Goal: Task Accomplishment & Management: Use online tool/utility

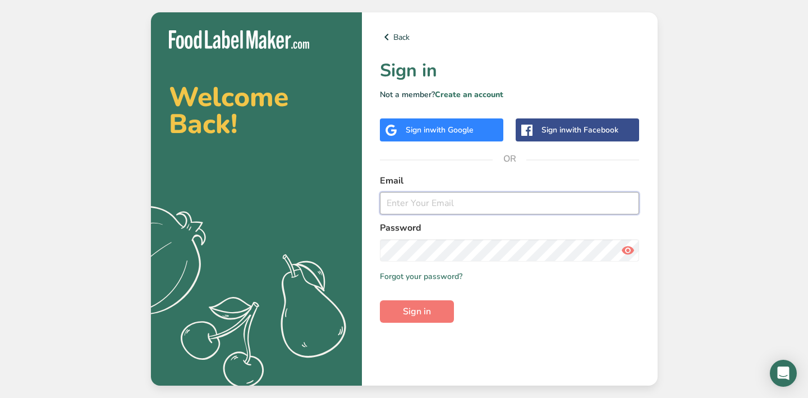
click at [501, 210] on input "email" at bounding box center [510, 203] width 260 height 22
paste input "[EMAIL_ADDRESS][DOMAIN_NAME]"
type input "[EMAIL_ADDRESS][DOMAIN_NAME]"
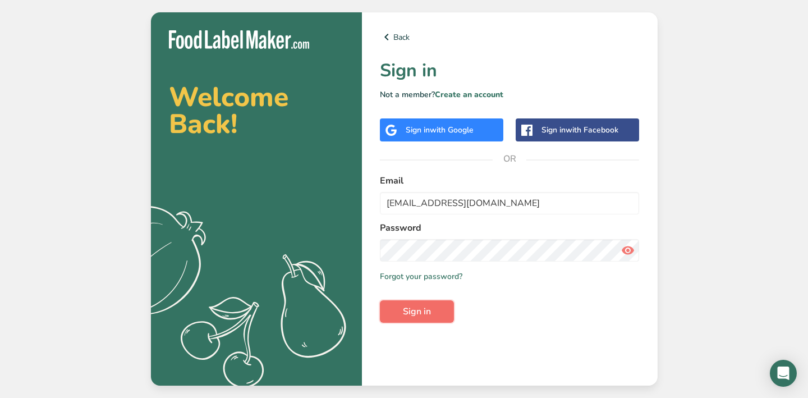
click at [414, 312] on span "Sign in" at bounding box center [417, 311] width 28 height 13
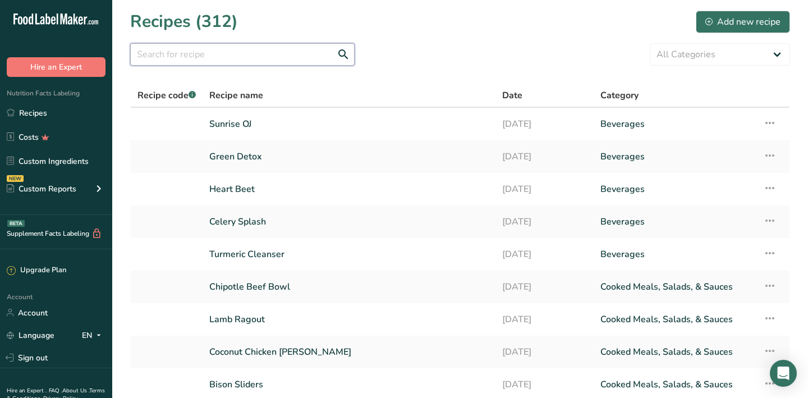
click at [205, 53] on input "text" at bounding box center [242, 54] width 224 height 22
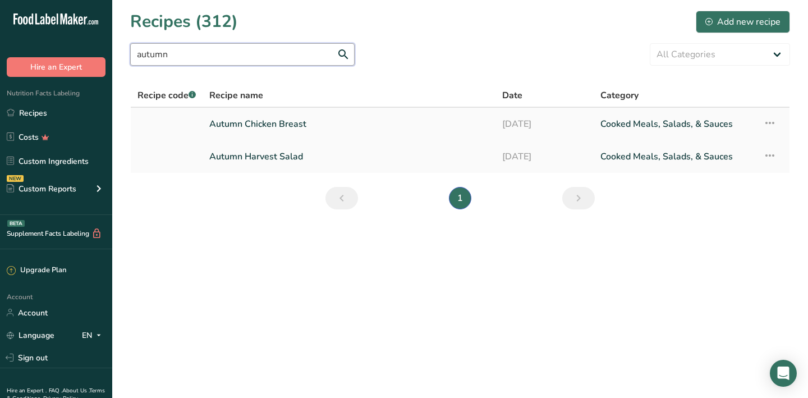
type input "autumn"
click at [282, 126] on link "Autumn Chicken Breast" at bounding box center [348, 124] width 279 height 24
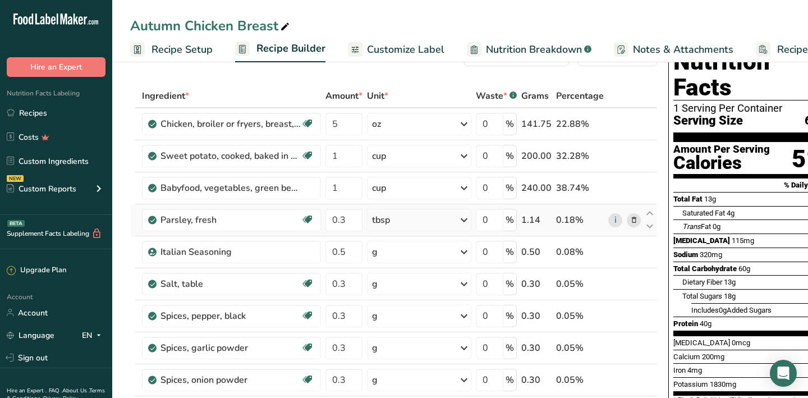
scroll to position [39, 0]
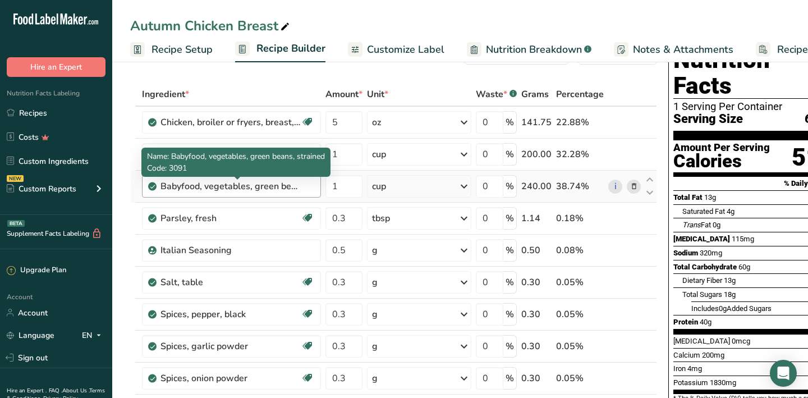
click at [202, 186] on div "Babyfood, vegetables, green beans, strained" at bounding box center [230, 185] width 140 height 13
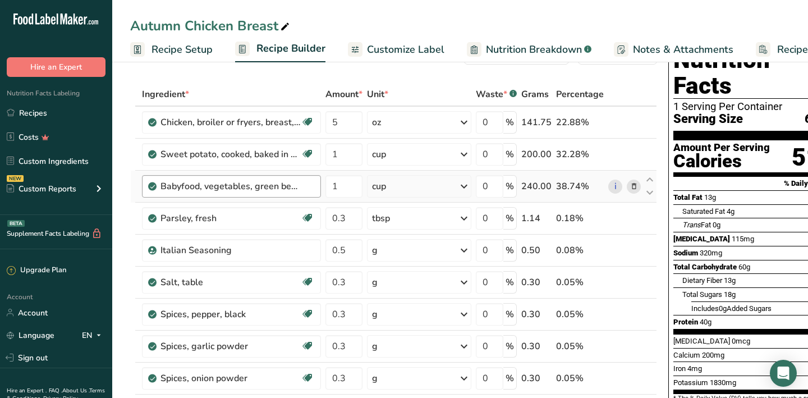
click at [255, 186] on div "Babyfood, vegetables, green beans, strained" at bounding box center [230, 185] width 140 height 13
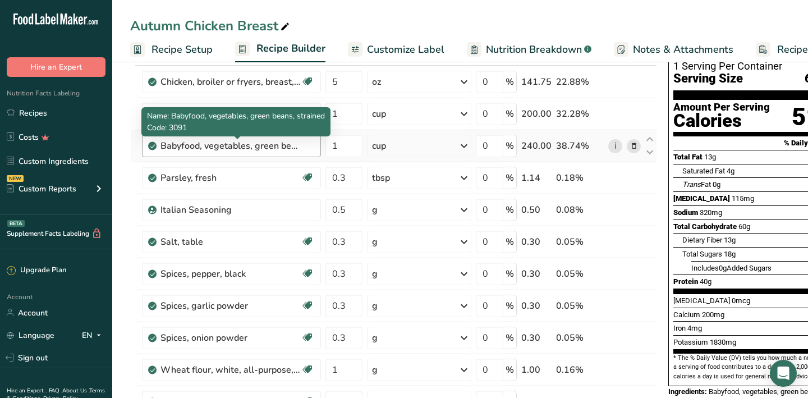
scroll to position [69, 0]
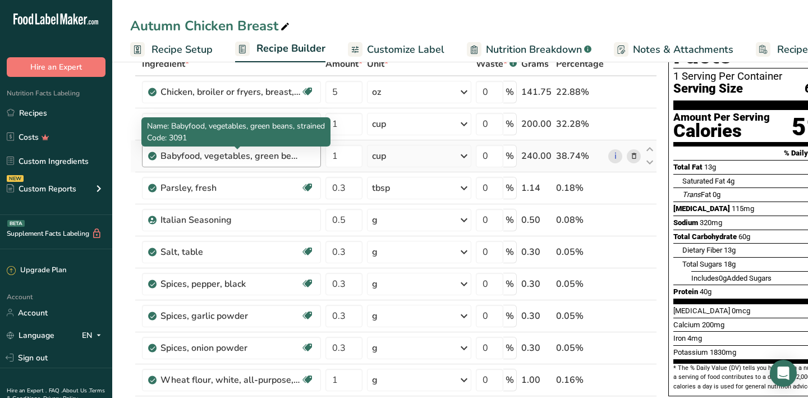
click at [278, 156] on div "Babyfood, vegetables, green beans, strained" at bounding box center [230, 155] width 140 height 13
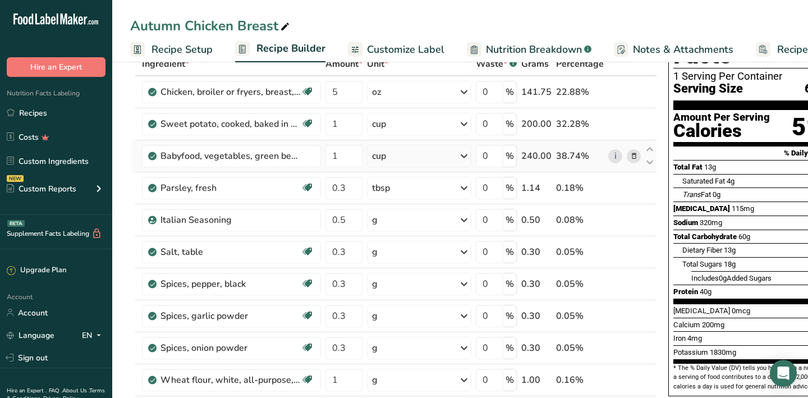
click at [632, 156] on icon at bounding box center [634, 156] width 8 height 12
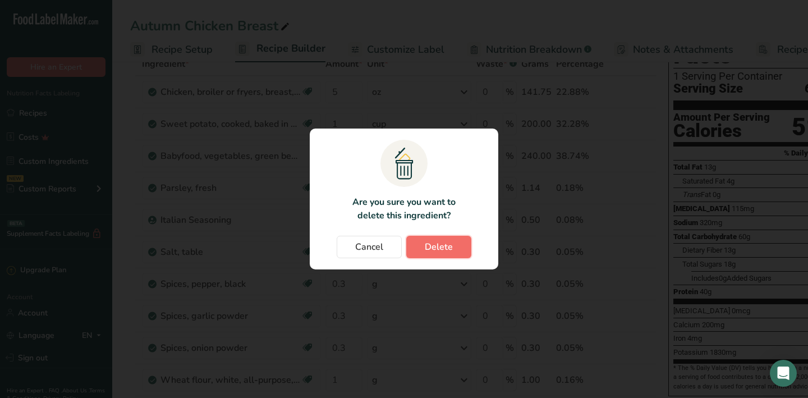
click at [437, 247] on span "Delete" at bounding box center [439, 246] width 28 height 13
type input "0.3"
type input "0.5"
type input "0.3"
type input "1"
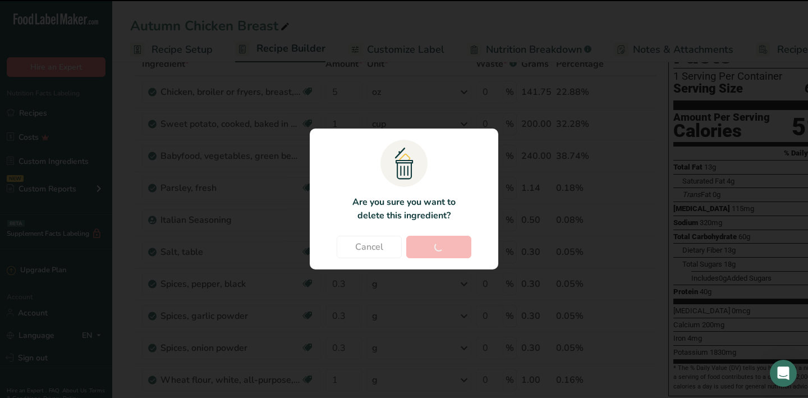
type input "0.1"
type input "0.5"
type input "1"
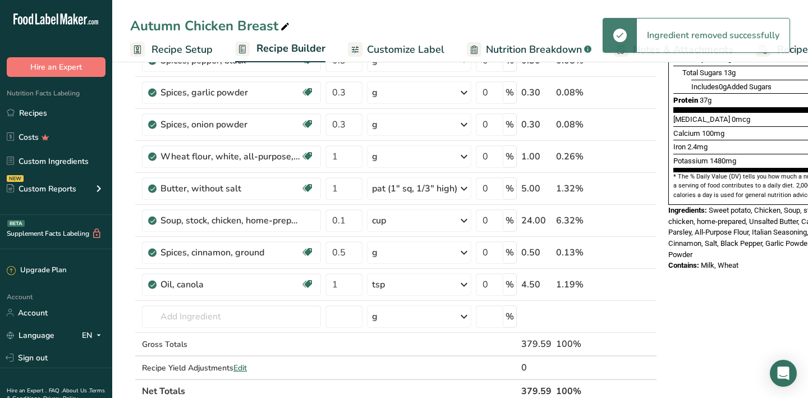
scroll to position [262, 0]
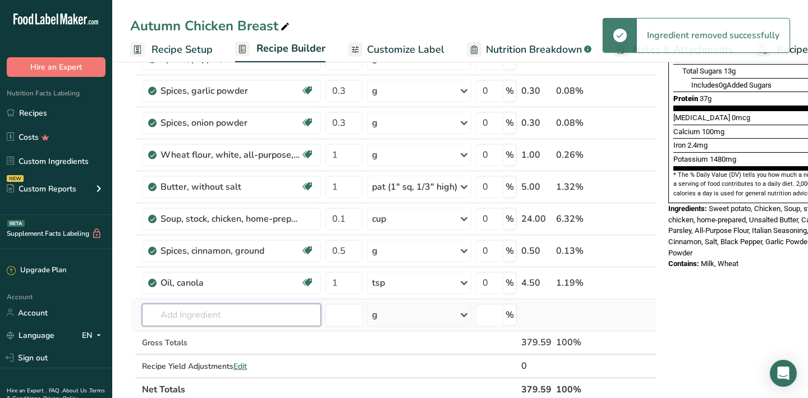
click at [218, 321] on input "text" at bounding box center [231, 314] width 179 height 22
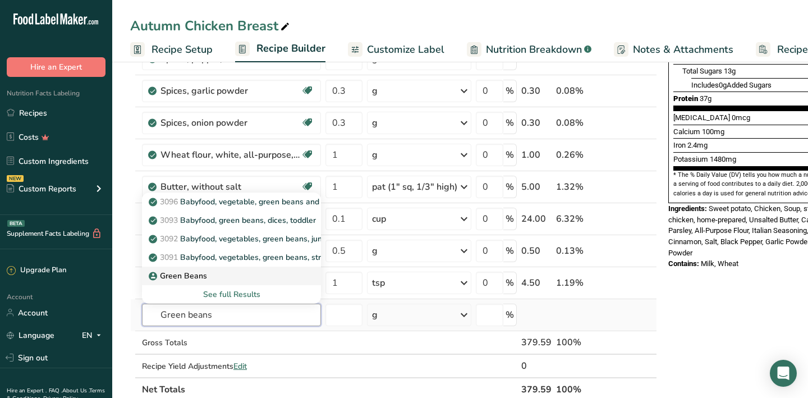
type input "Green beans"
click at [197, 276] on p "Green Beans" at bounding box center [179, 276] width 56 height 12
type input "Green Beans"
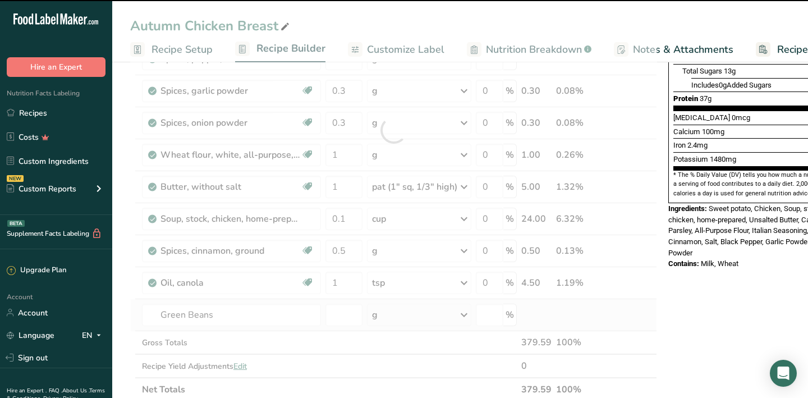
type input "0"
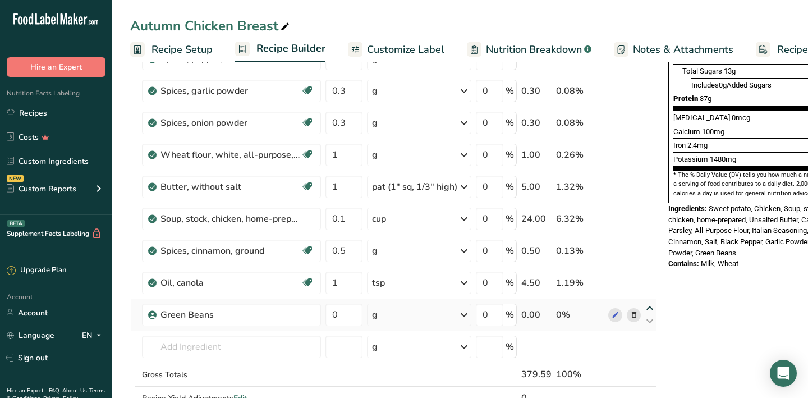
click at [649, 306] on icon at bounding box center [649, 308] width 13 height 8
type input "0"
type input "1"
click at [649, 306] on icon at bounding box center [649, 308] width 13 height 8
type input "1"
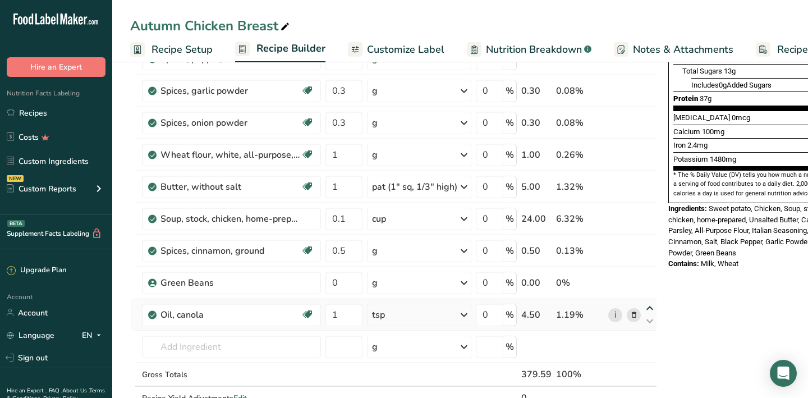
type input "0"
click at [649, 306] on icon at bounding box center [649, 308] width 13 height 8
type input "0"
type input "1"
click at [346, 278] on input "0" at bounding box center [343, 282] width 37 height 22
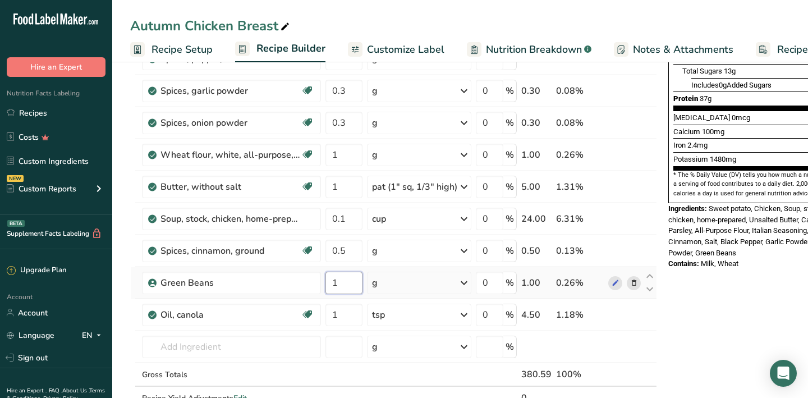
type input "1"
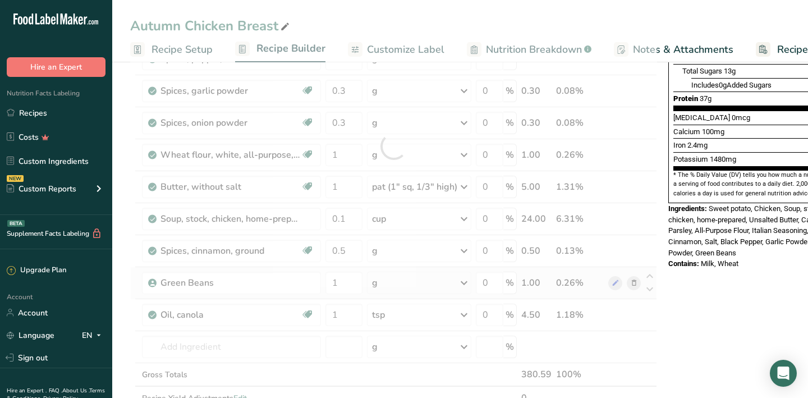
click at [460, 281] on div "Ingredient * Amount * Unit * Waste * .a-a{fill:#347362;}.b-a{fill:#fff;} Grams …" at bounding box center [393, 146] width 527 height 574
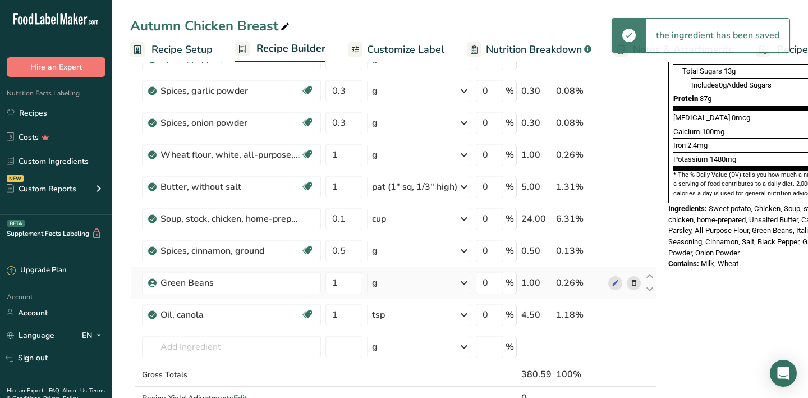
click at [418, 280] on div "g" at bounding box center [419, 282] width 104 height 22
click at [401, 318] on div "1 Cup" at bounding box center [421, 320] width 94 height 16
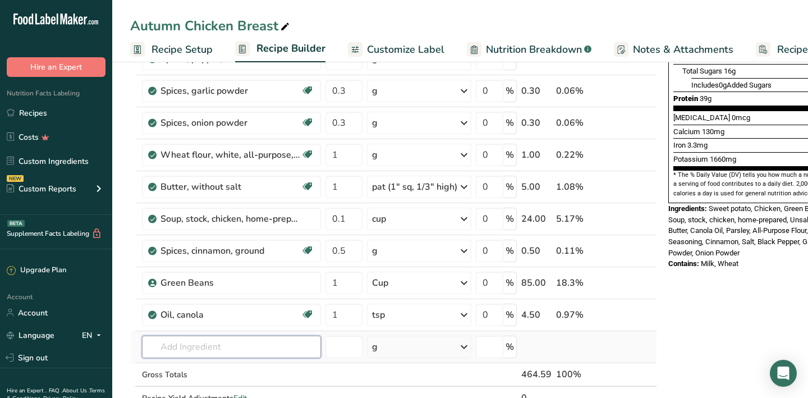
click at [200, 350] on input "text" at bounding box center [231, 346] width 179 height 22
type input "Avocado oil"
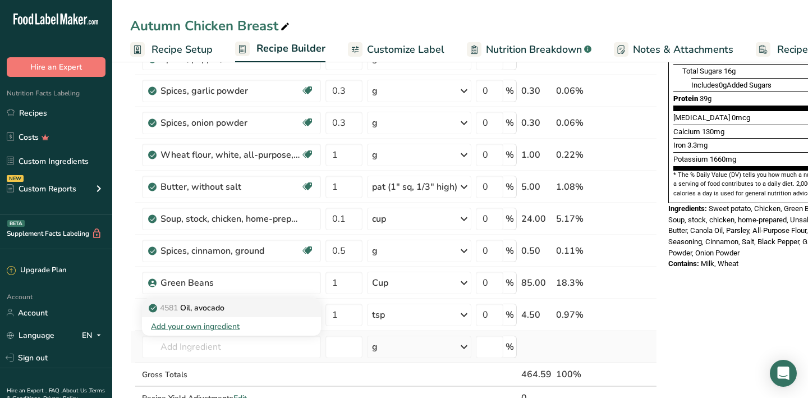
click at [210, 308] on p "4581 Oil, avocado" at bounding box center [187, 308] width 73 height 12
type input "Oil, avocado"
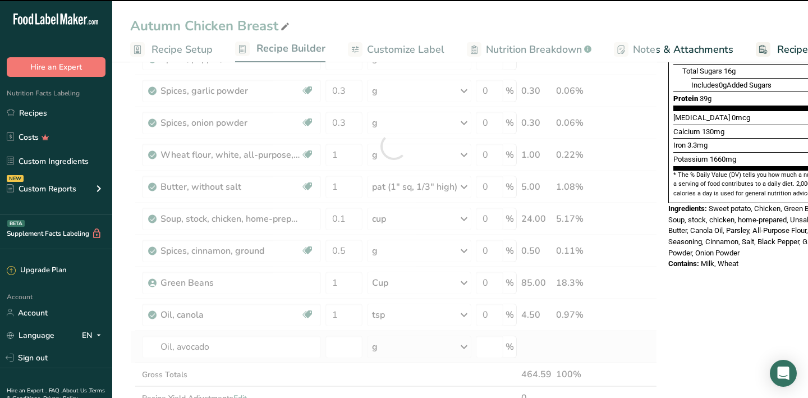
type input "0"
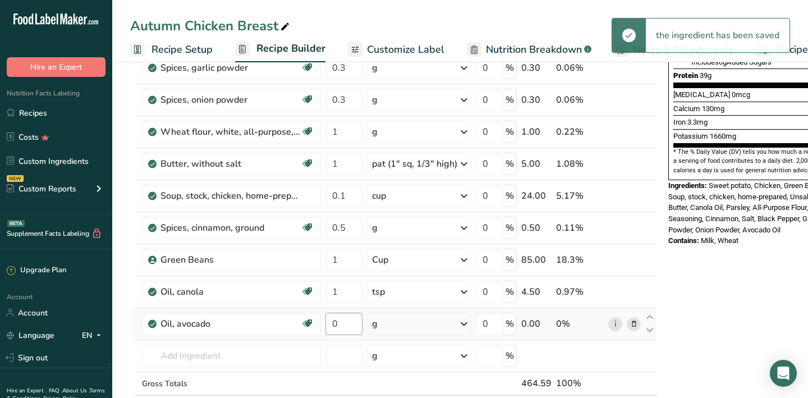
scroll to position [285, 0]
click at [382, 324] on div "g" at bounding box center [419, 323] width 104 height 22
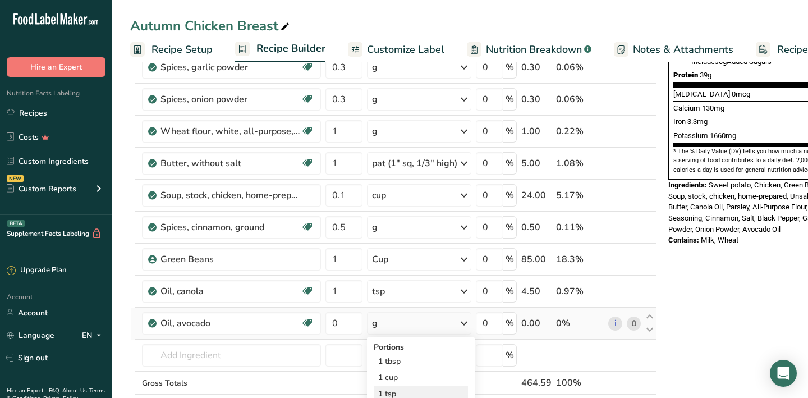
click at [399, 391] on div "1 tsp" at bounding box center [421, 393] width 94 height 16
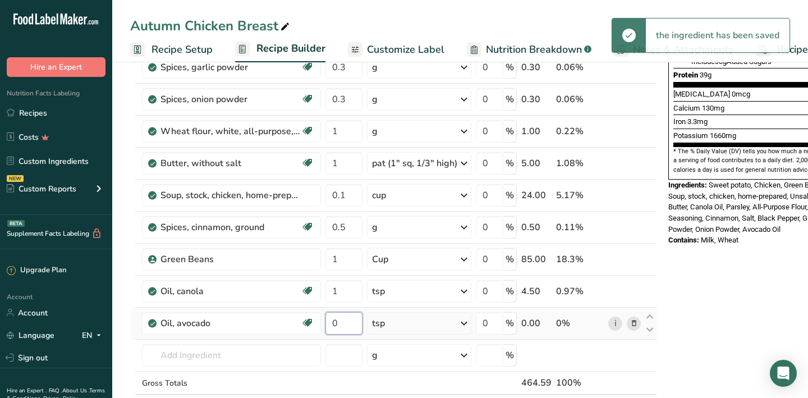
click at [341, 324] on input "0" at bounding box center [343, 323] width 37 height 22
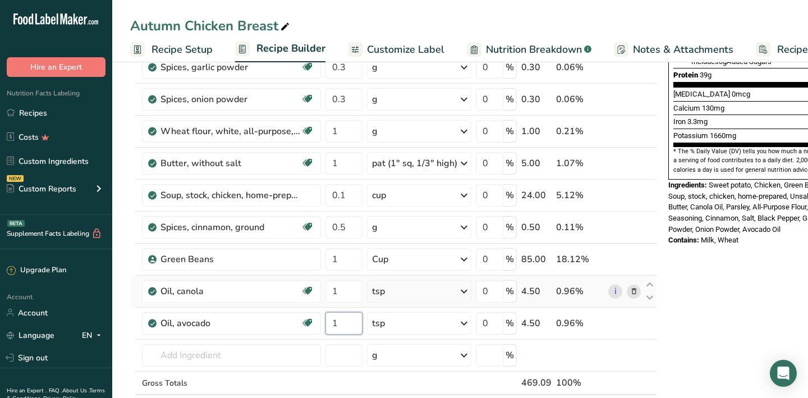
type input "1"
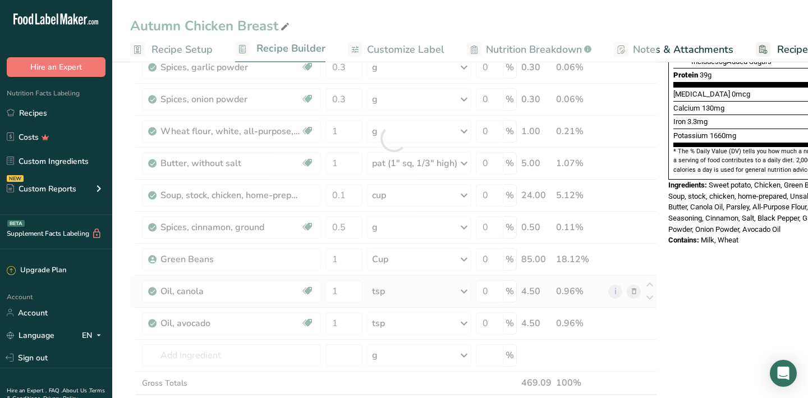
click at [632, 290] on div "Ingredient * Amount * Unit * Waste * .a-a{fill:#347362;}.b-a{fill:#fff;} Grams …" at bounding box center [393, 139] width 527 height 606
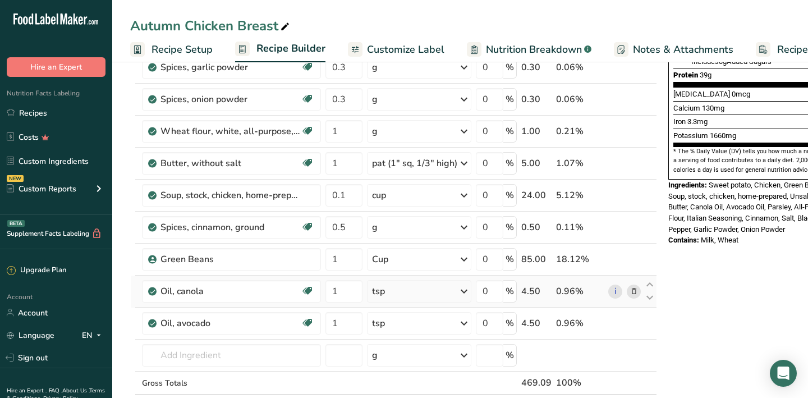
click at [633, 293] on icon at bounding box center [634, 291] width 8 height 12
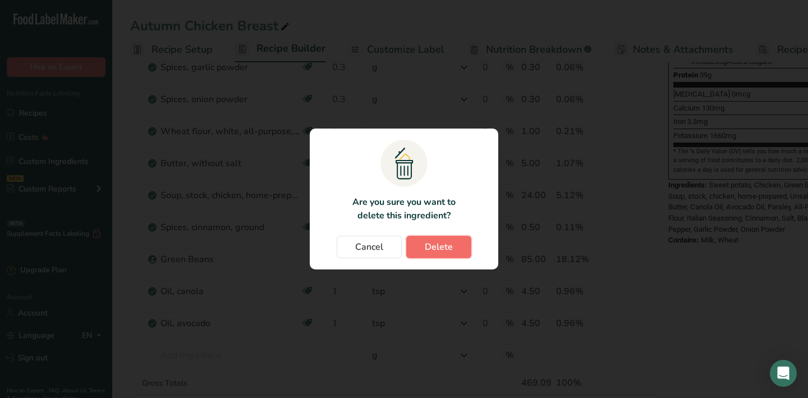
click at [433, 244] on span "Delete" at bounding box center [439, 246] width 28 height 13
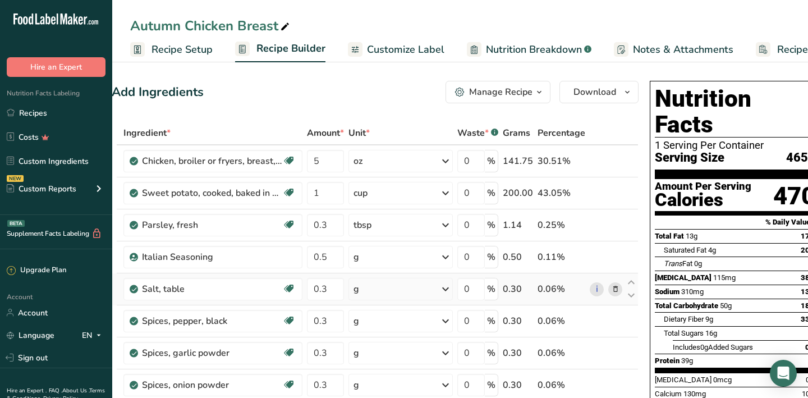
scroll to position [0, 33]
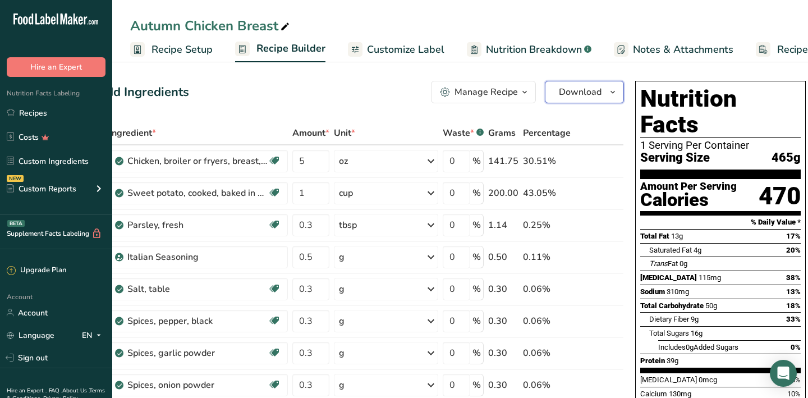
click at [609, 96] on icon "button" at bounding box center [612, 92] width 9 height 14
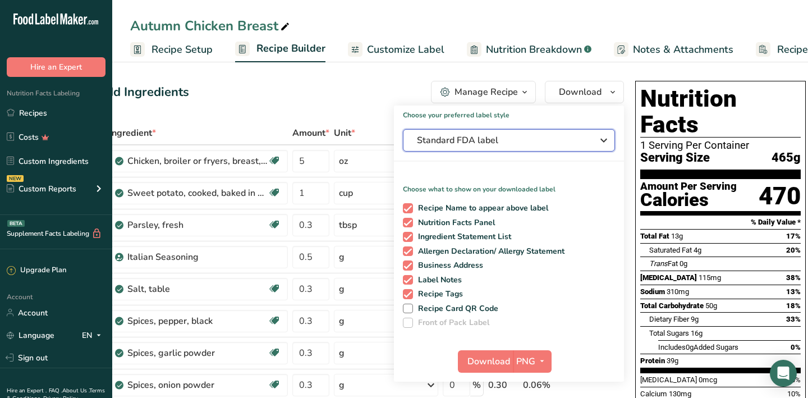
click at [602, 143] on icon "button" at bounding box center [603, 140] width 13 height 20
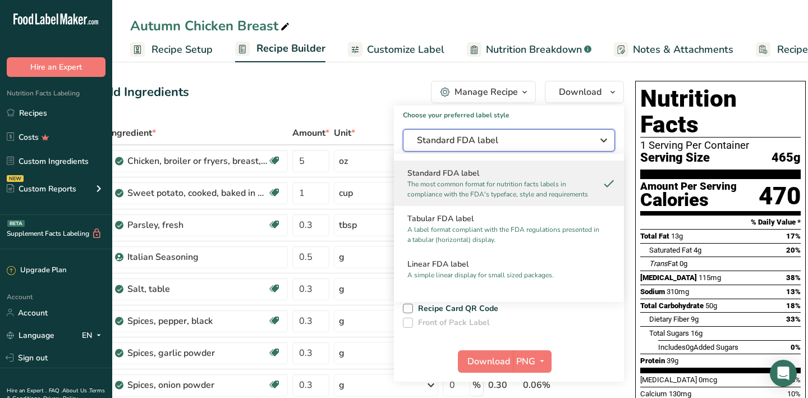
click at [602, 143] on icon "button" at bounding box center [603, 140] width 13 height 20
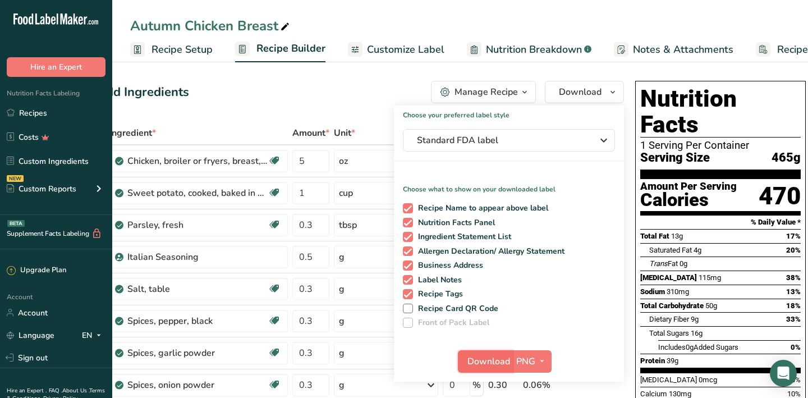
click at [492, 361] on span "Download" at bounding box center [488, 360] width 43 height 13
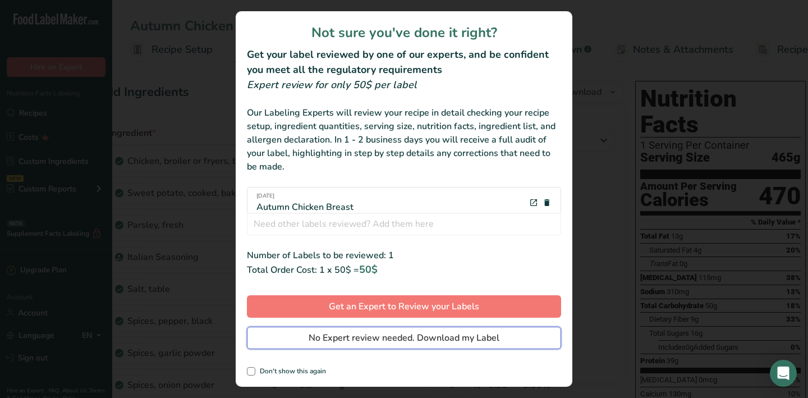
click at [412, 339] on span "No Expert review needed. Download my Label" at bounding box center [403, 337] width 191 height 13
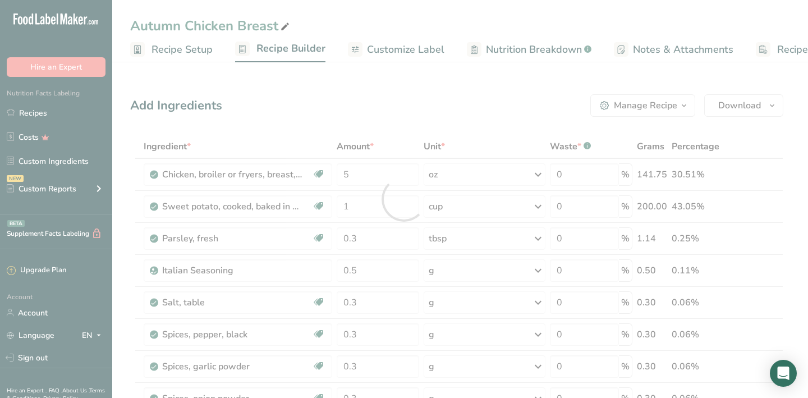
scroll to position [0, 0]
